Goal: Information Seeking & Learning: Learn about a topic

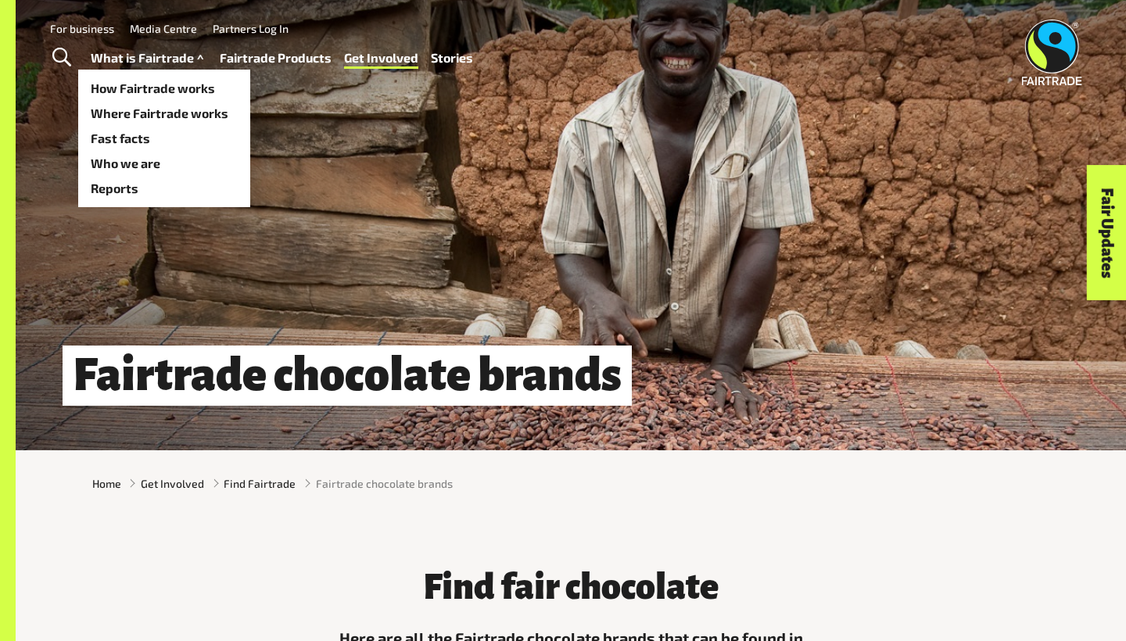
click at [122, 49] on link "What is Fairtrade" at bounding box center [149, 58] width 117 height 23
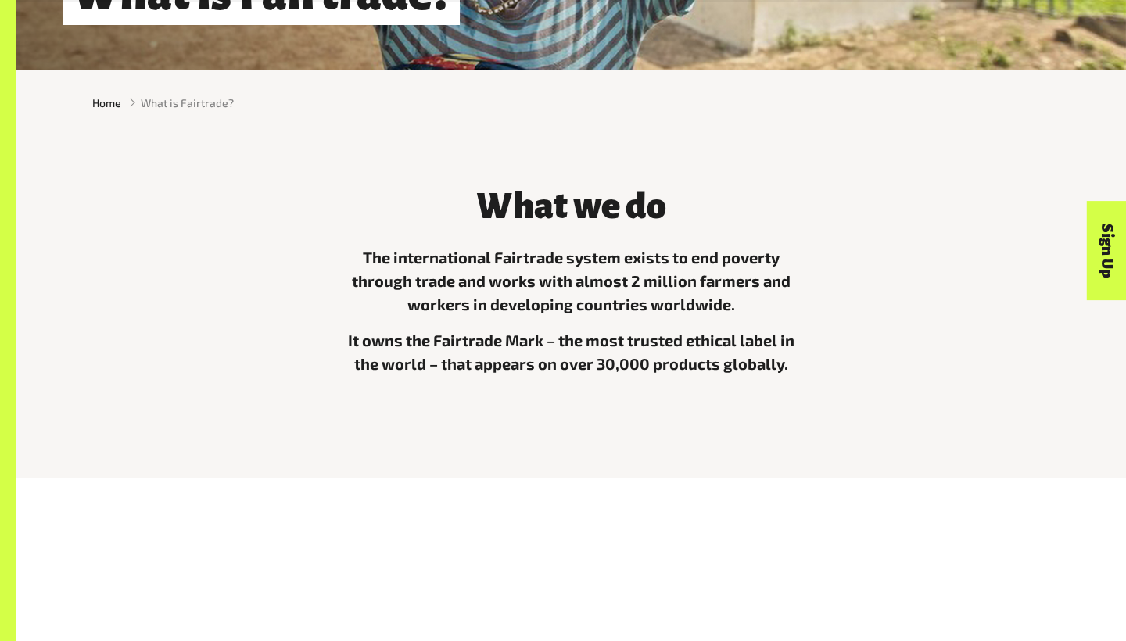
scroll to position [426, 0]
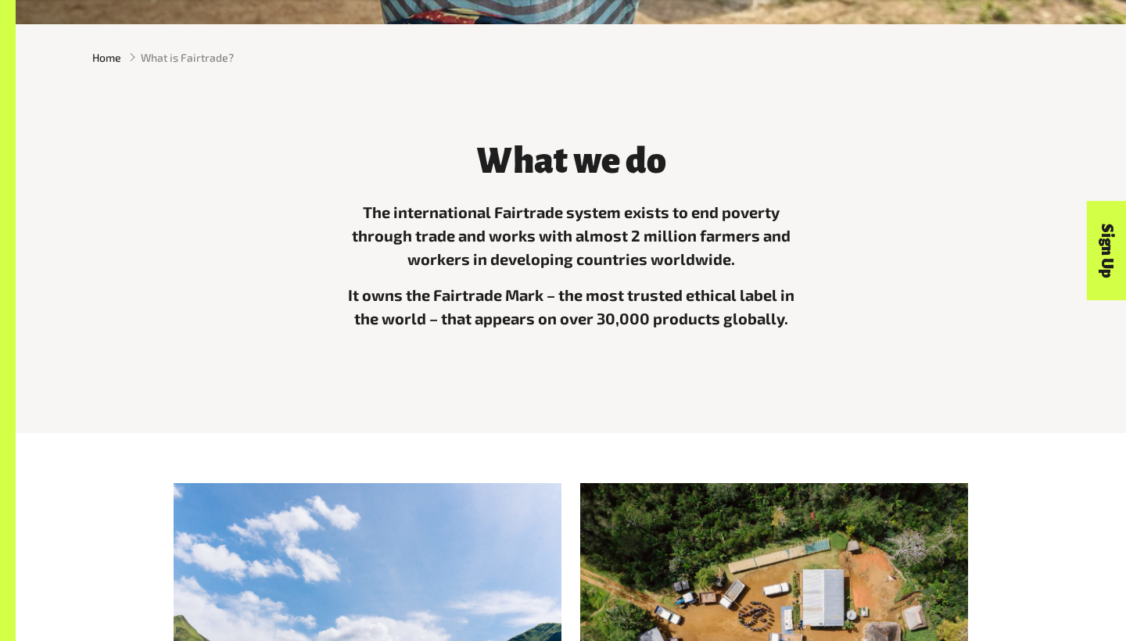
click at [867, 567] on div at bounding box center [774, 609] width 388 height 252
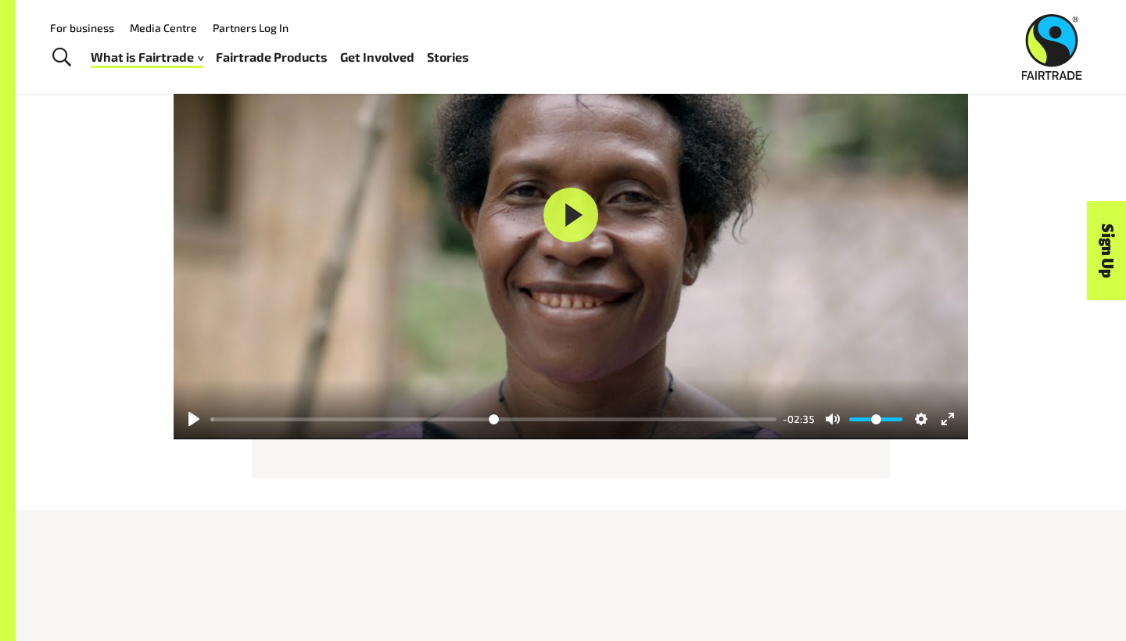
scroll to position [1915, 0]
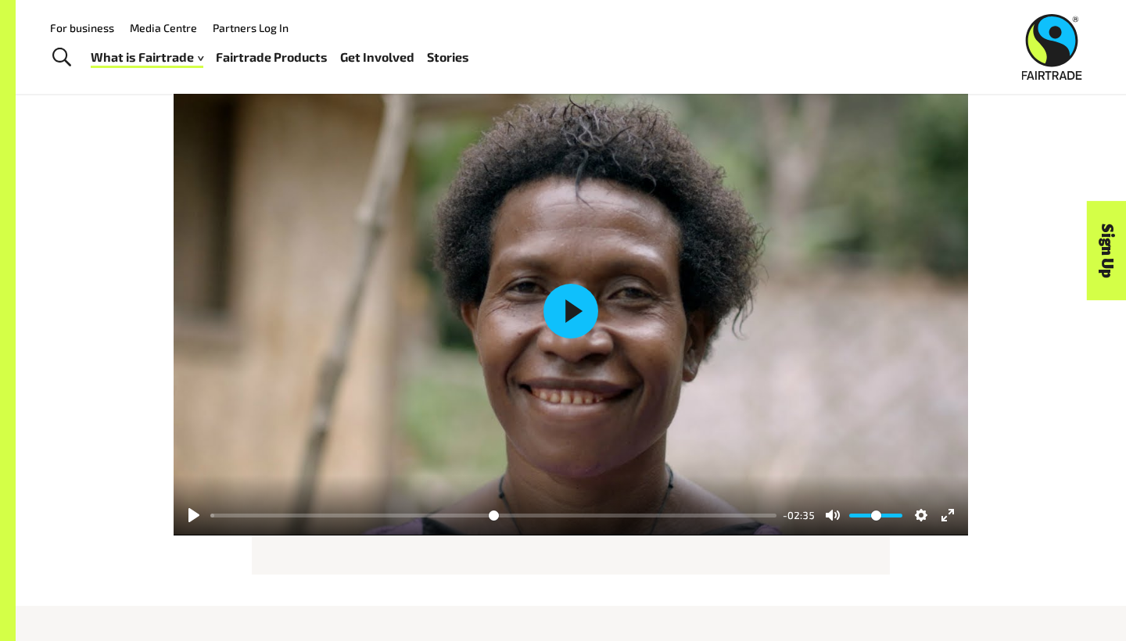
click at [571, 300] on button "Play" at bounding box center [571, 311] width 55 height 55
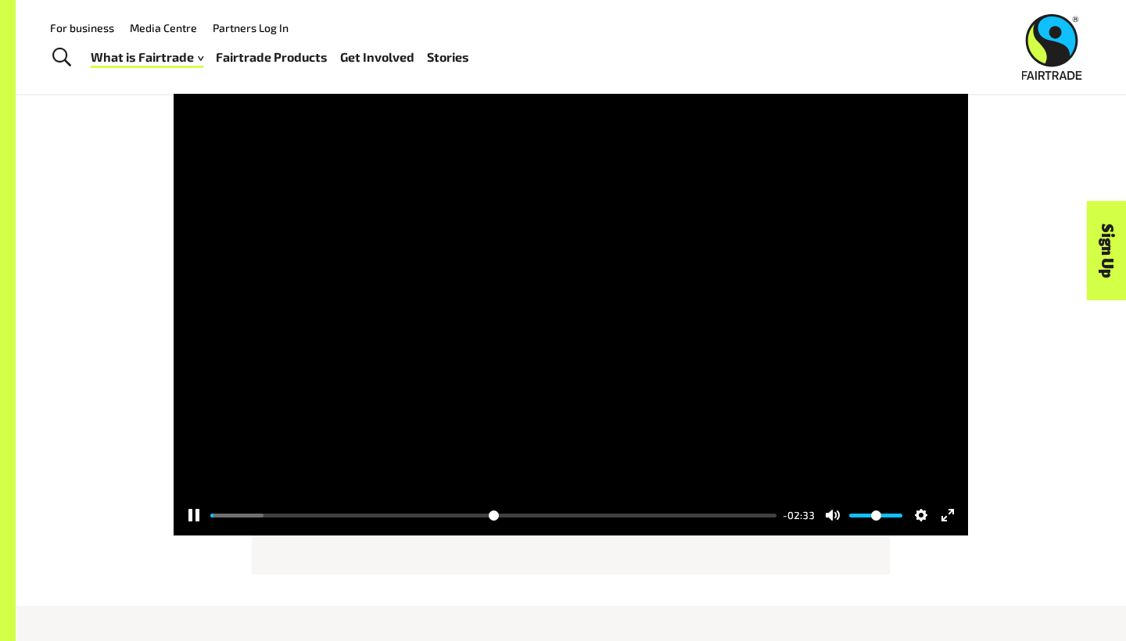
click at [569, 304] on div at bounding box center [571, 311] width 795 height 449
click at [568, 303] on button "Play" at bounding box center [571, 311] width 55 height 55
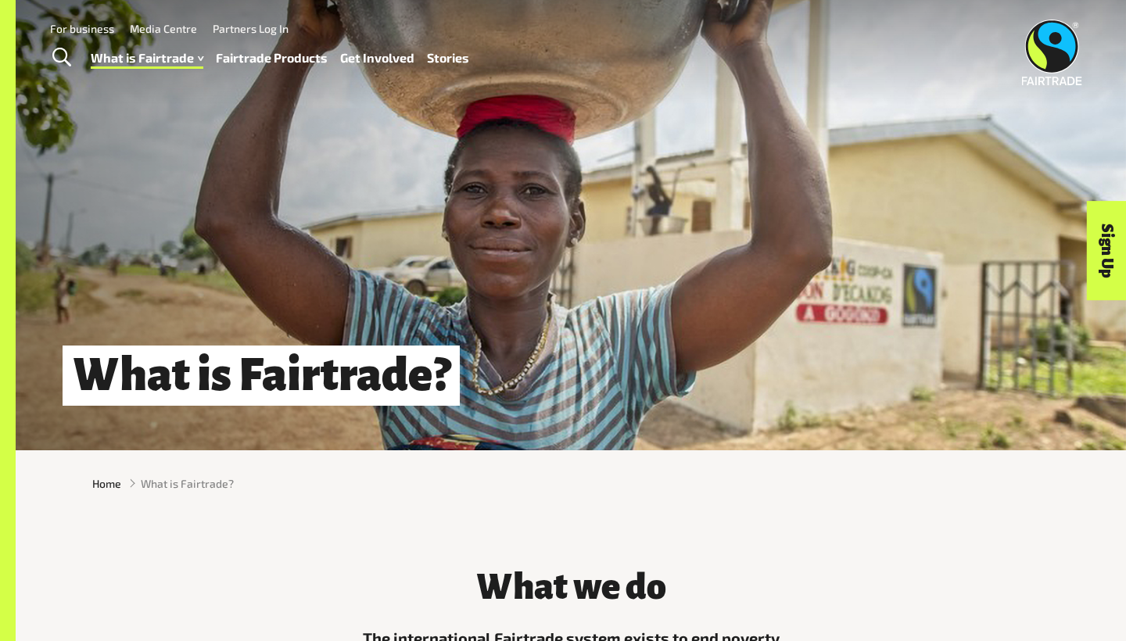
scroll to position [0, 0]
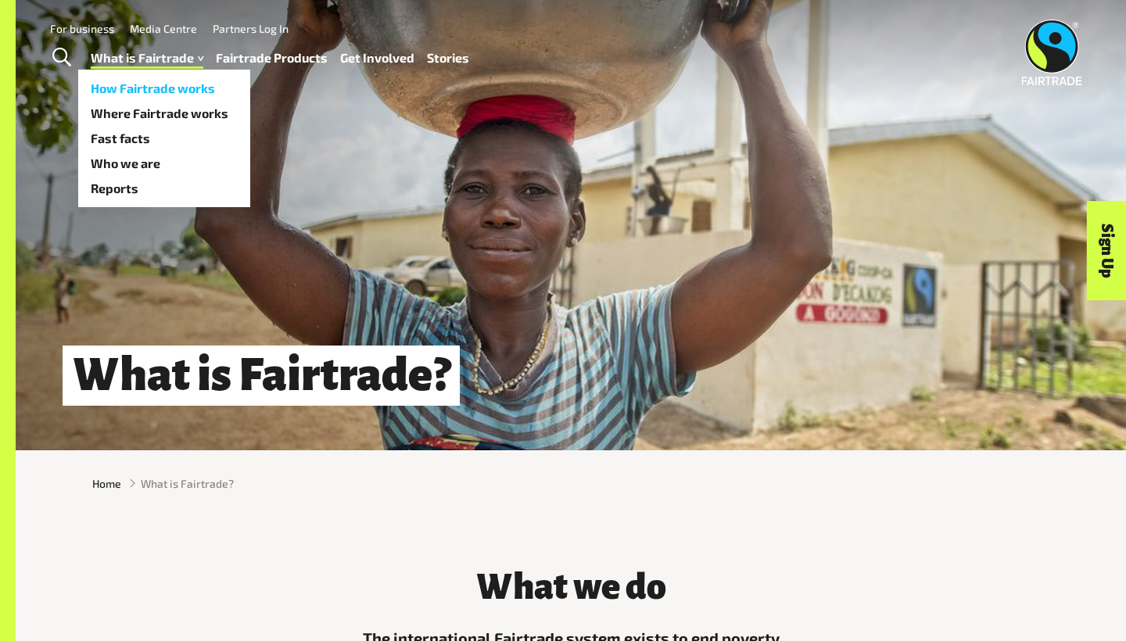
click at [192, 85] on link "How Fairtrade works" at bounding box center [164, 88] width 172 height 25
type input "*****"
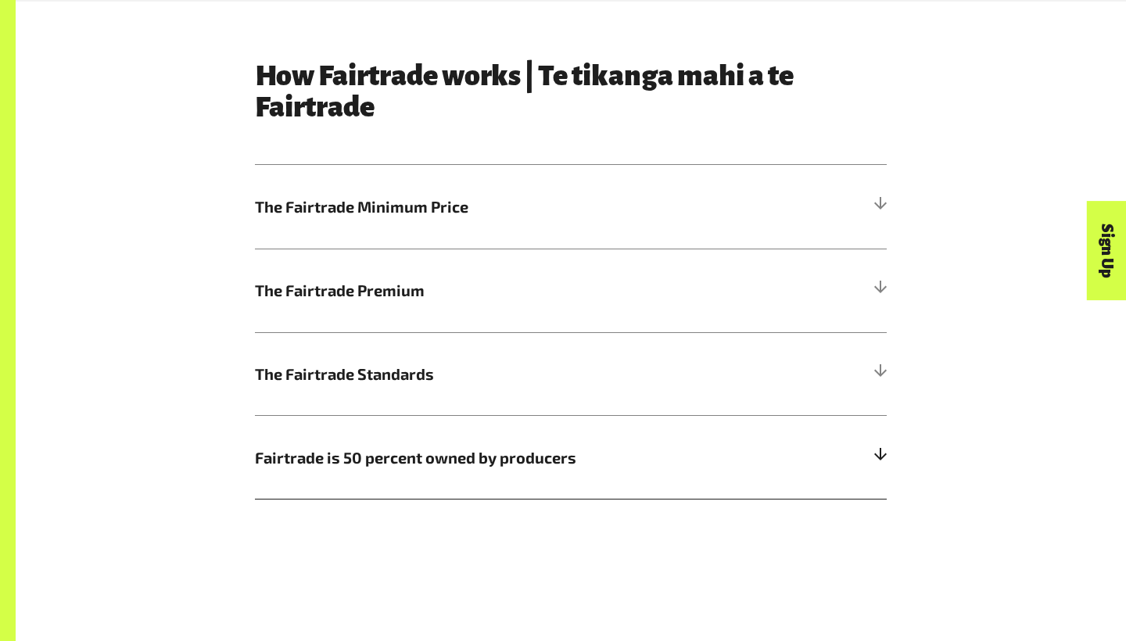
scroll to position [817, 0]
